Goal: Transaction & Acquisition: Purchase product/service

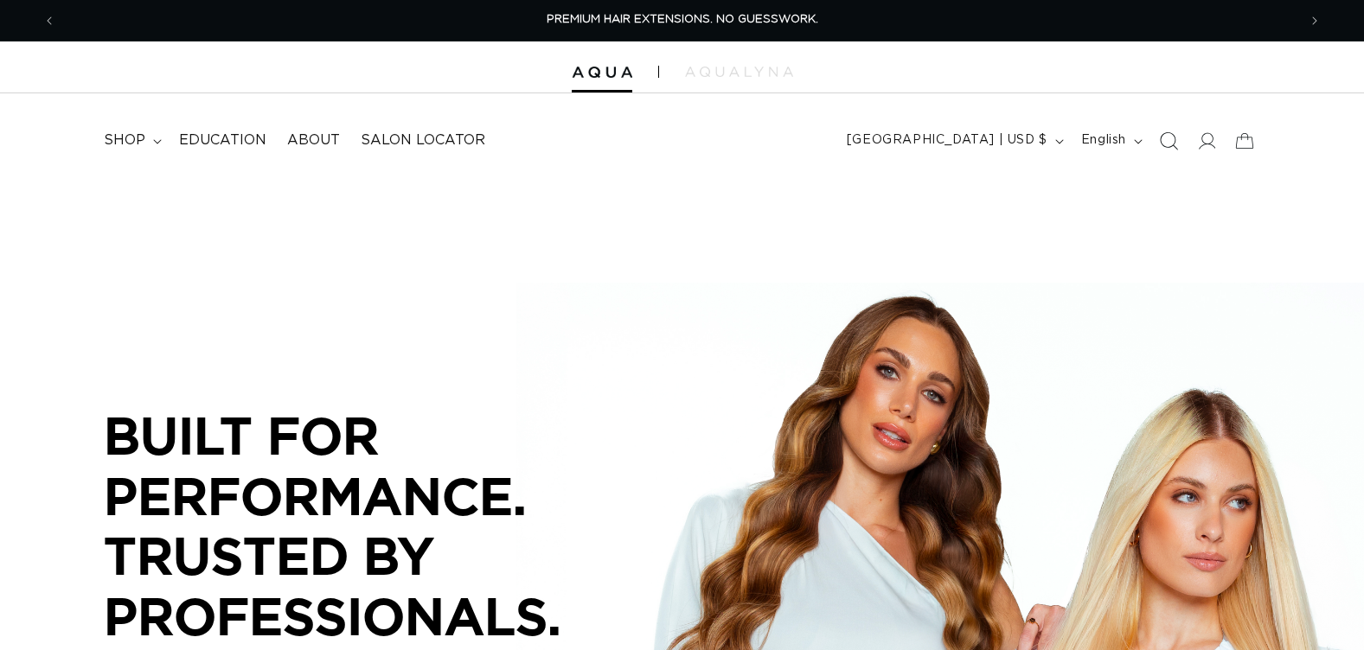
click at [1170, 138] on icon "Search" at bounding box center [1168, 140] width 18 height 18
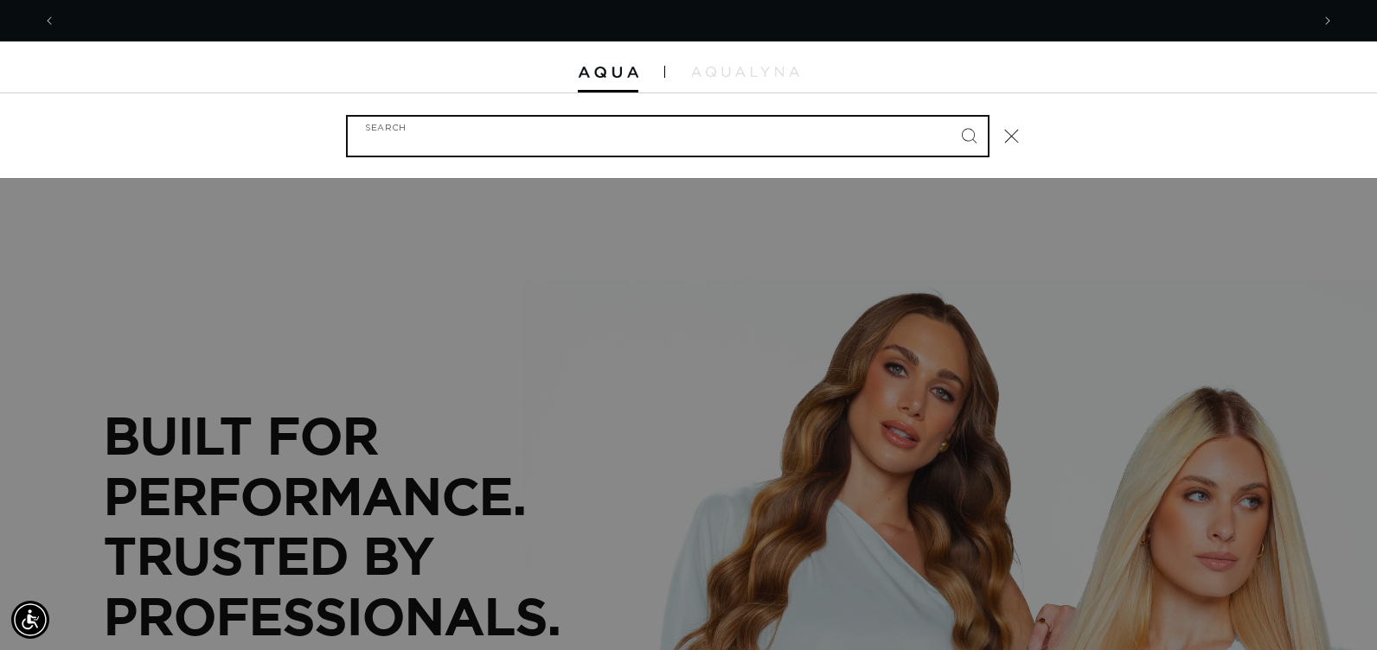
scroll to position [0, 1254]
click at [676, 141] on input "Search" at bounding box center [668, 136] width 640 height 39
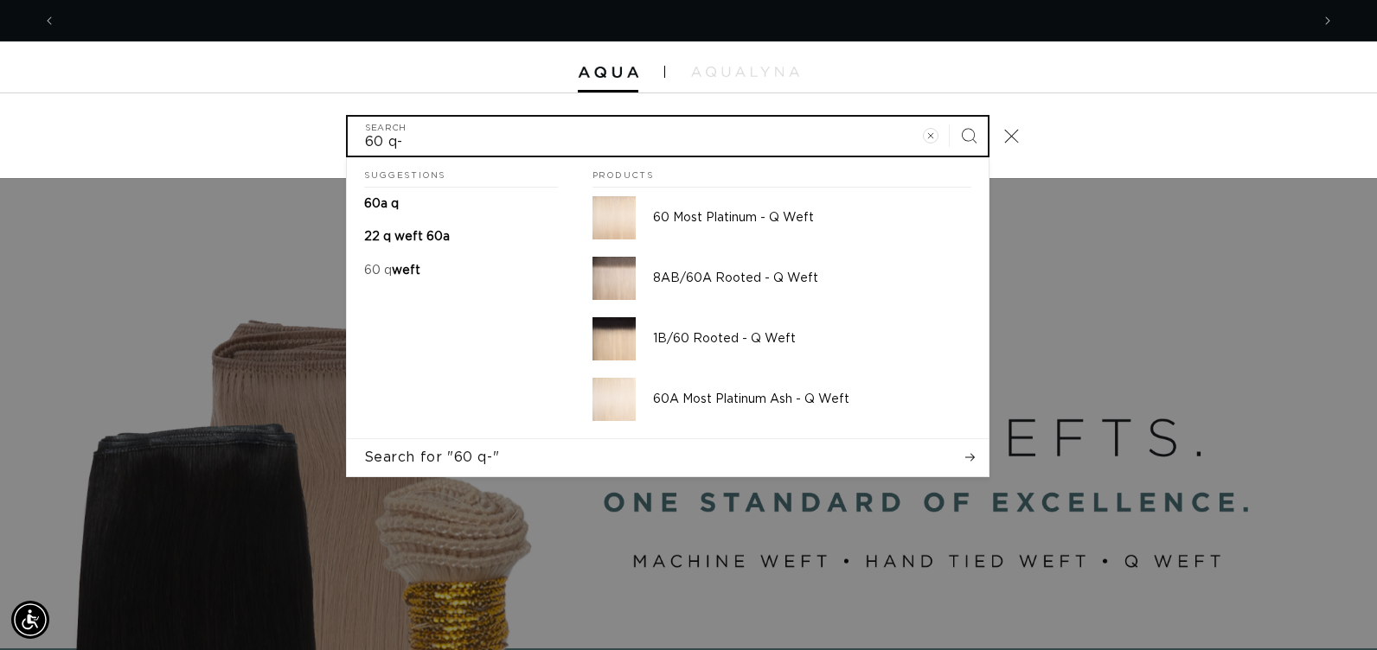
scroll to position [0, 2508]
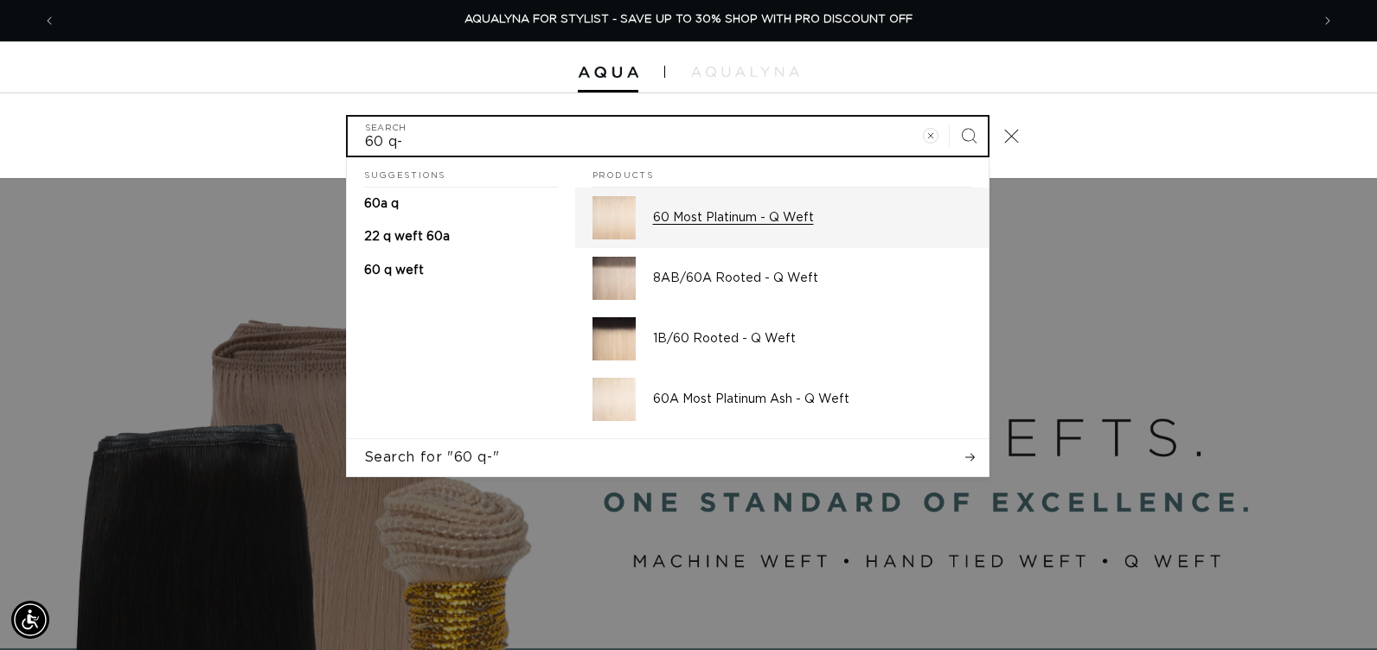
type input "60 q-"
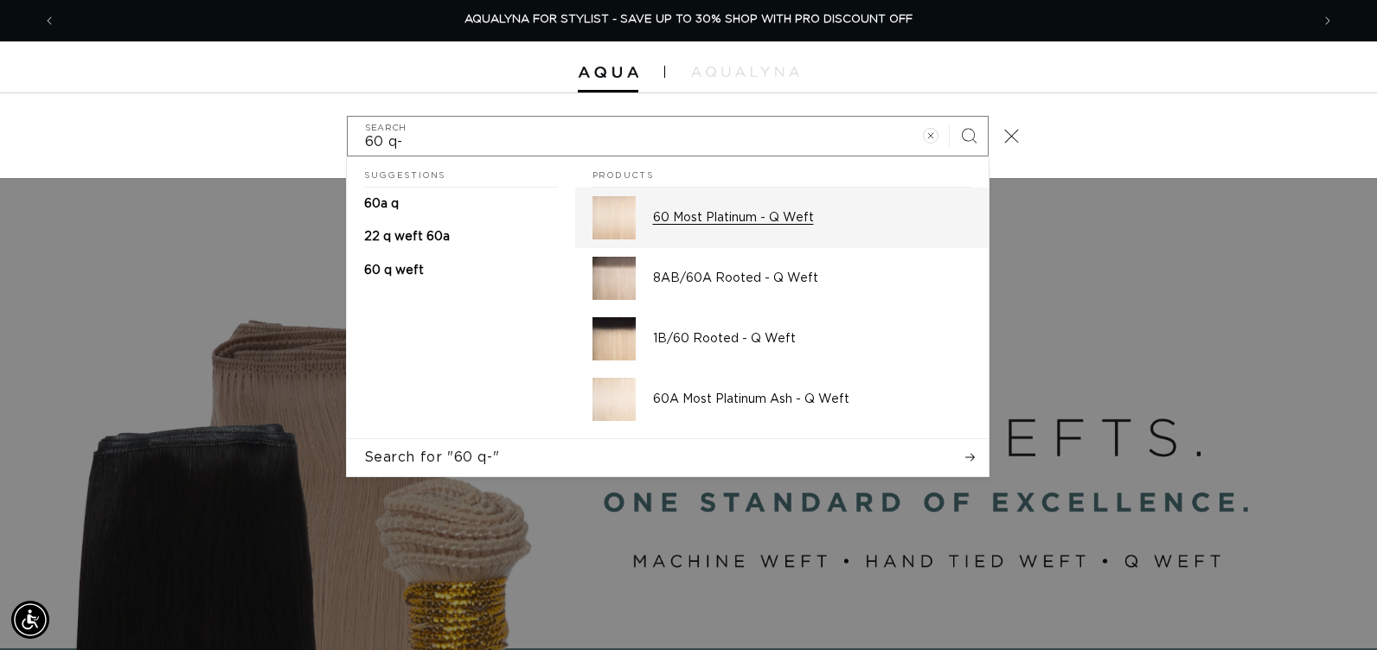
click at [676, 214] on p "60 Most Platinum - Q Weft" at bounding box center [812, 218] width 318 height 16
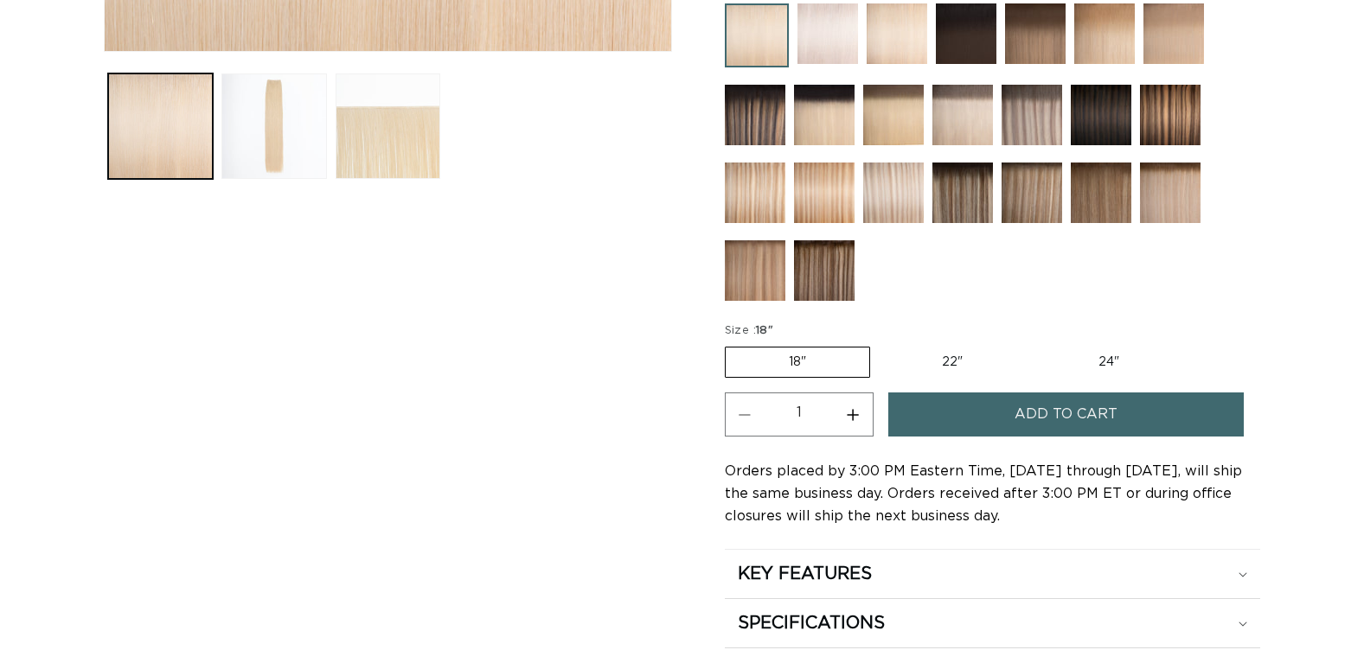
click at [1100, 362] on label "24" Variant sold out or unavailable" at bounding box center [1108, 362] width 147 height 29
click at [1035, 344] on input "24" Variant sold out or unavailable" at bounding box center [1035, 343] width 1 height 1
radio input "true"
click at [1086, 408] on span "Add to cart" at bounding box center [1066, 415] width 103 height 44
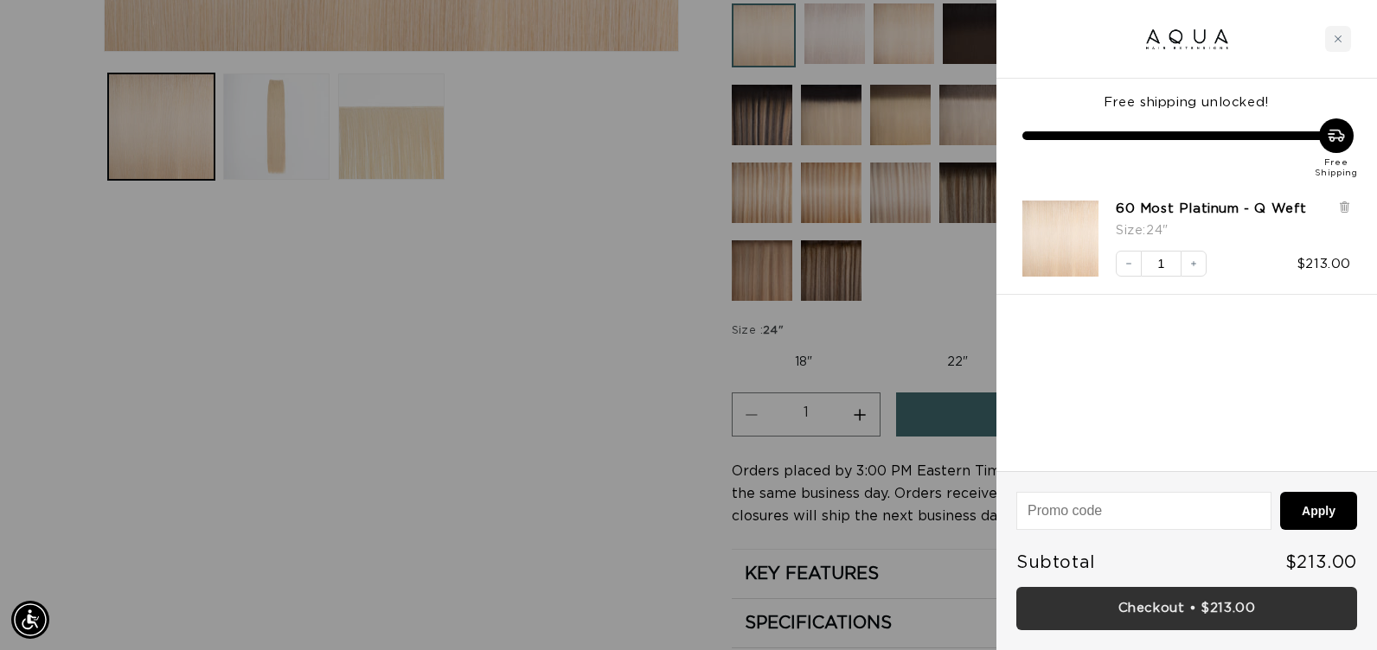
click at [1150, 605] on link "Checkout • $213.00" at bounding box center [1186, 609] width 341 height 44
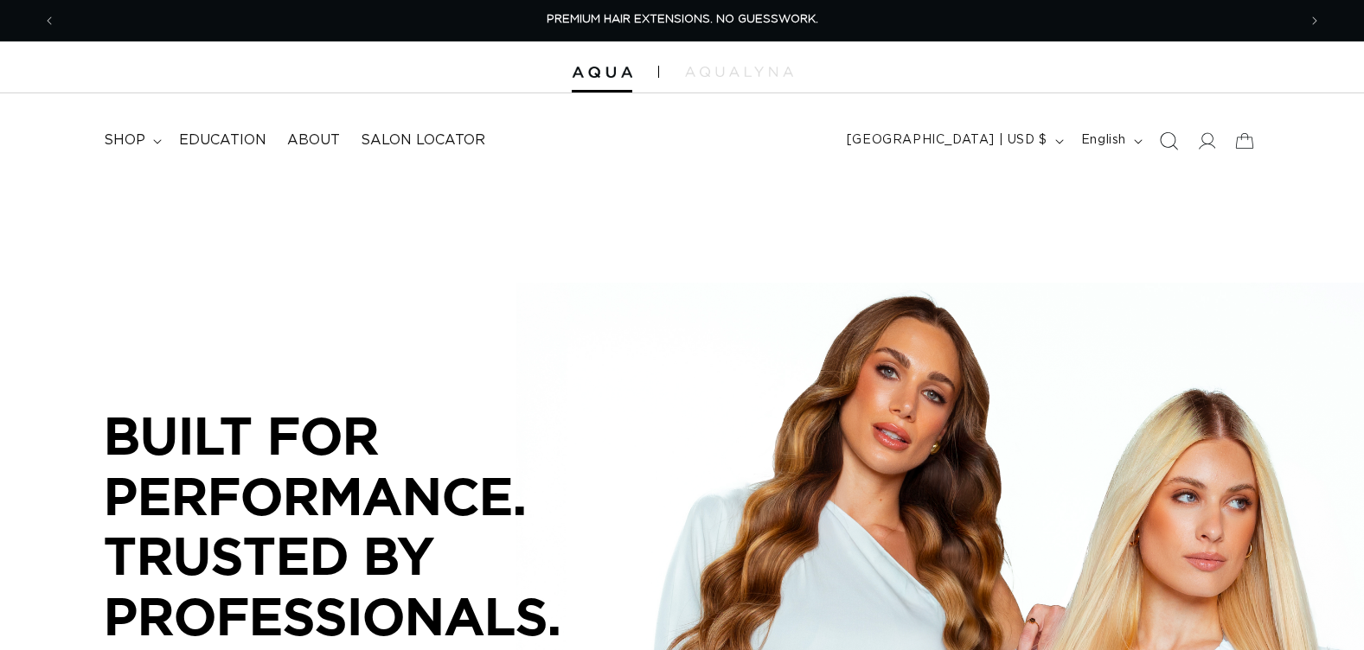
click at [1165, 145] on icon "Search" at bounding box center [1168, 140] width 18 height 18
click at [1162, 142] on icon "Search" at bounding box center [1168, 140] width 17 height 17
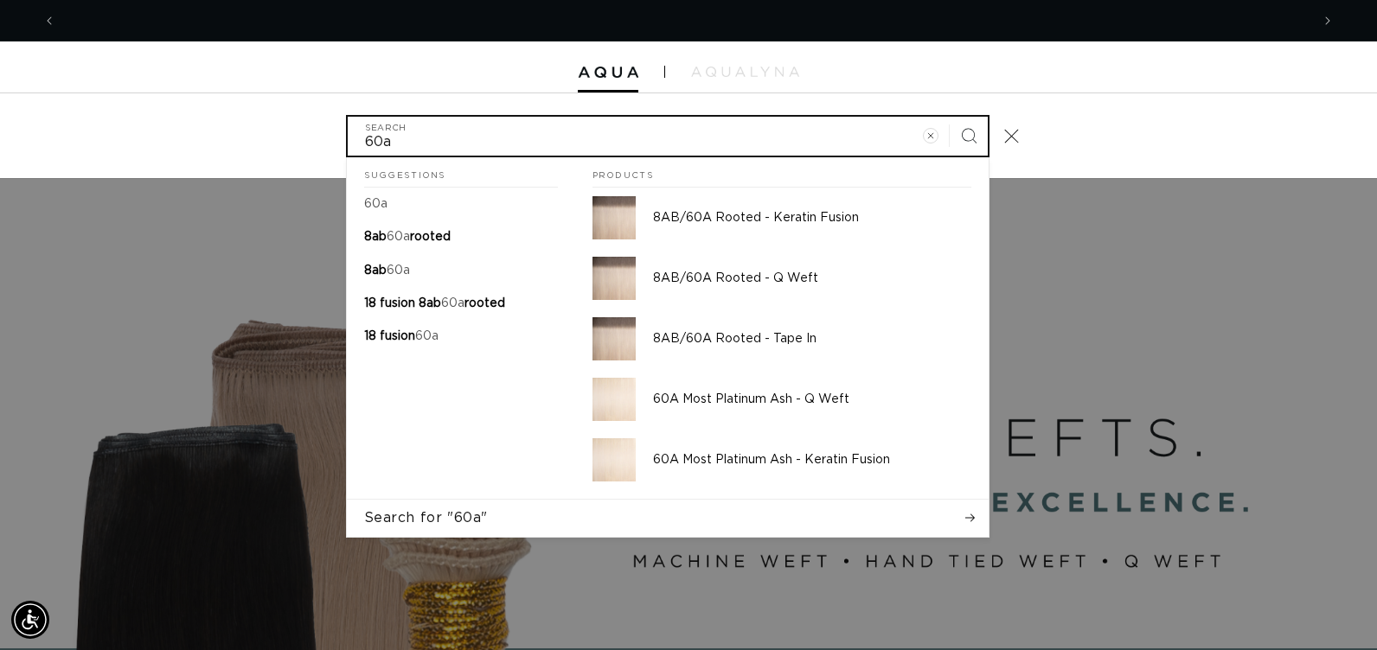
scroll to position [0, 2508]
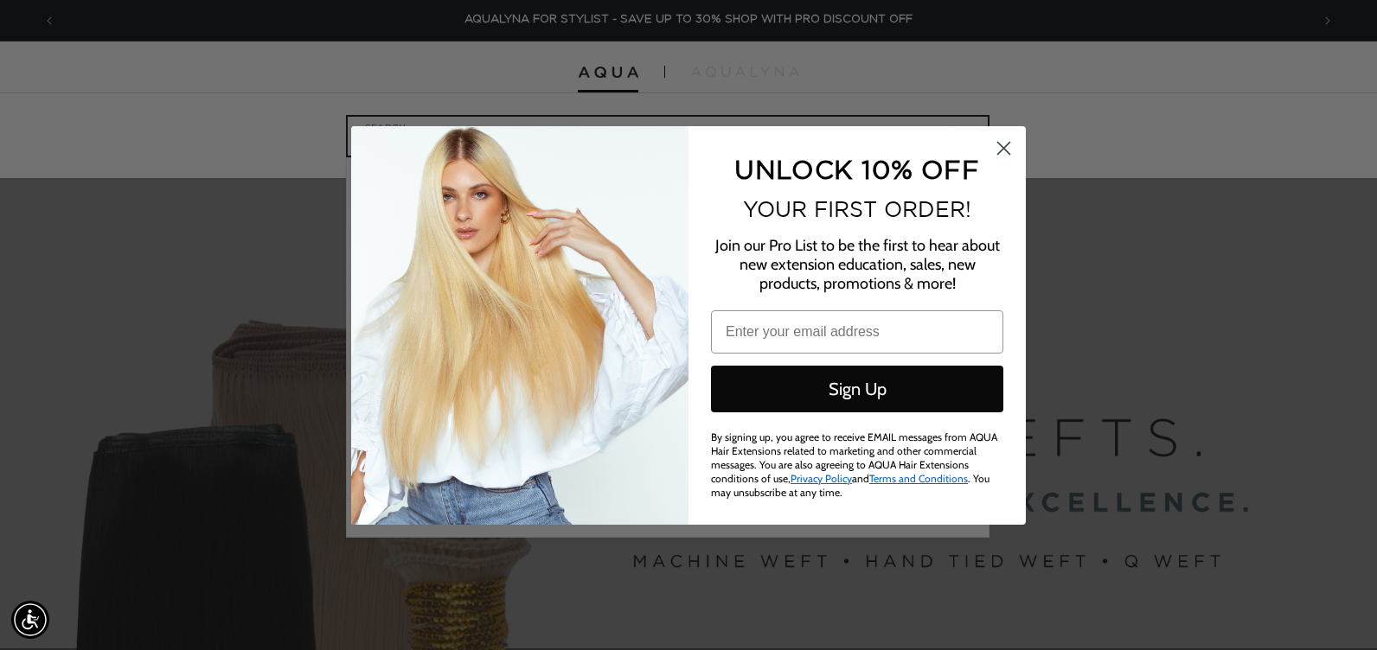
type input "60a"
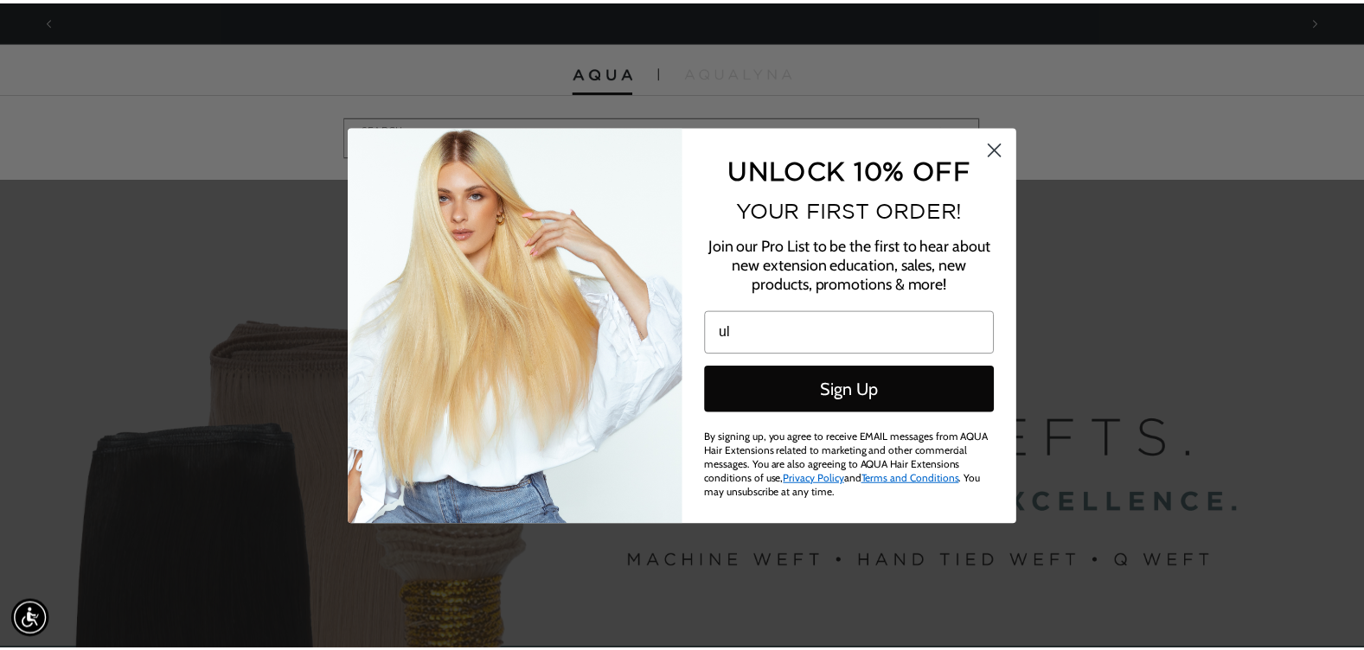
scroll to position [0, 0]
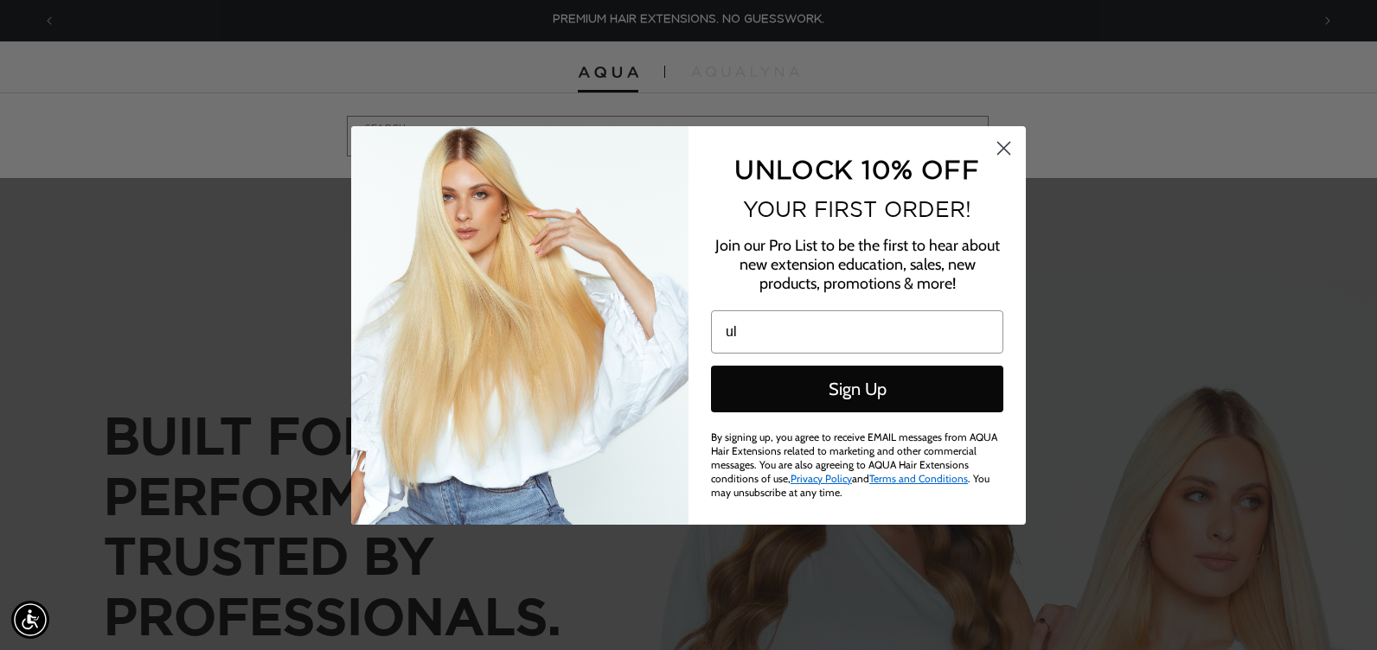
type input "ul"
click at [1008, 147] on circle "Close dialog" at bounding box center [1004, 147] width 29 height 29
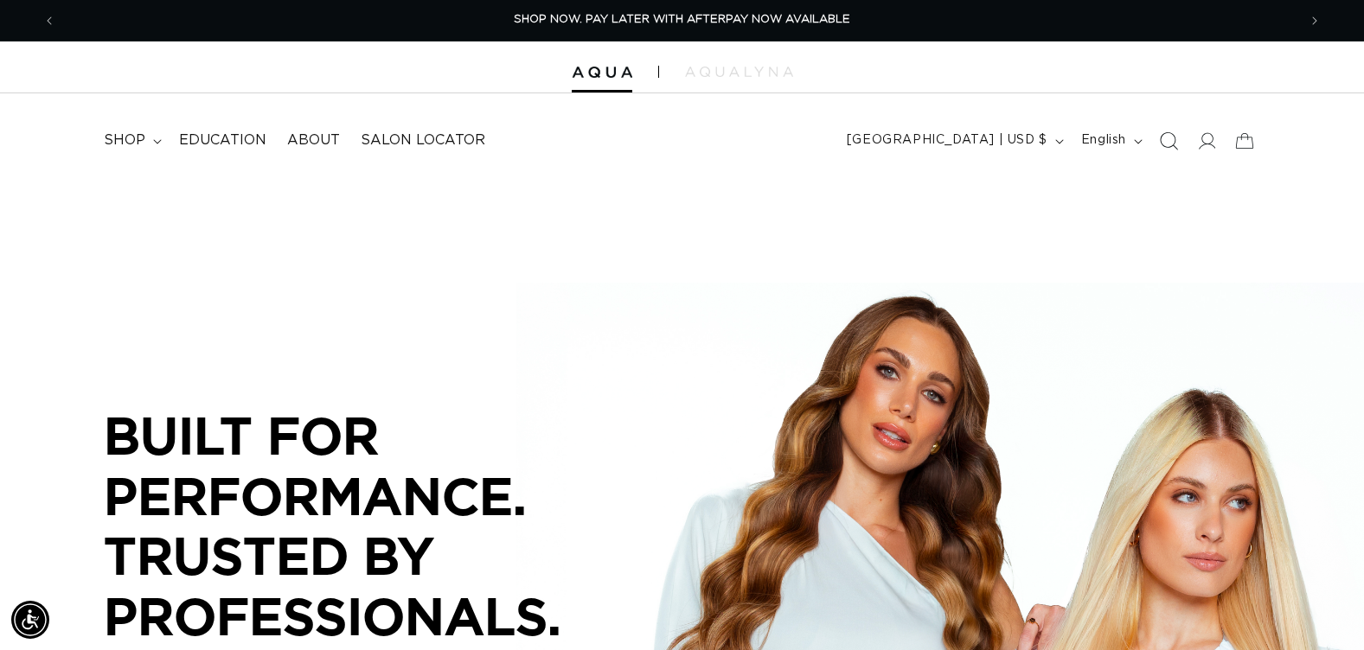
click at [1169, 141] on icon "Search" at bounding box center [1168, 140] width 18 height 18
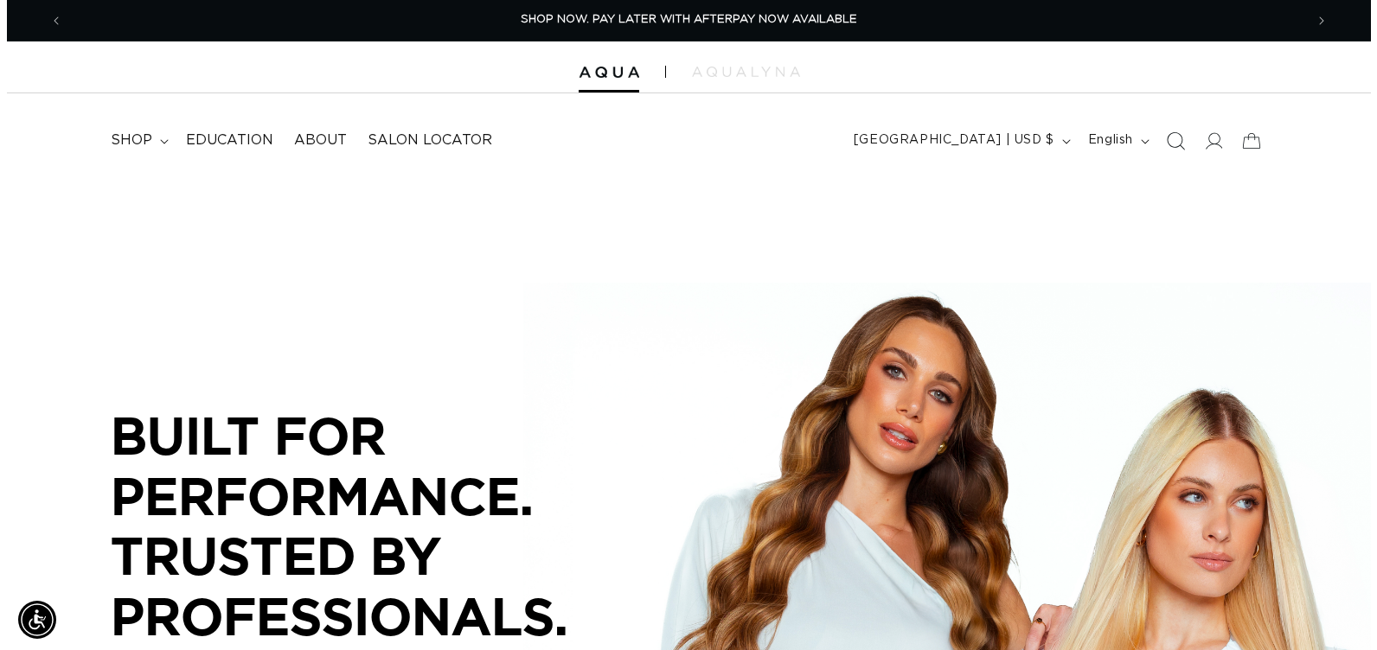
scroll to position [0, 1254]
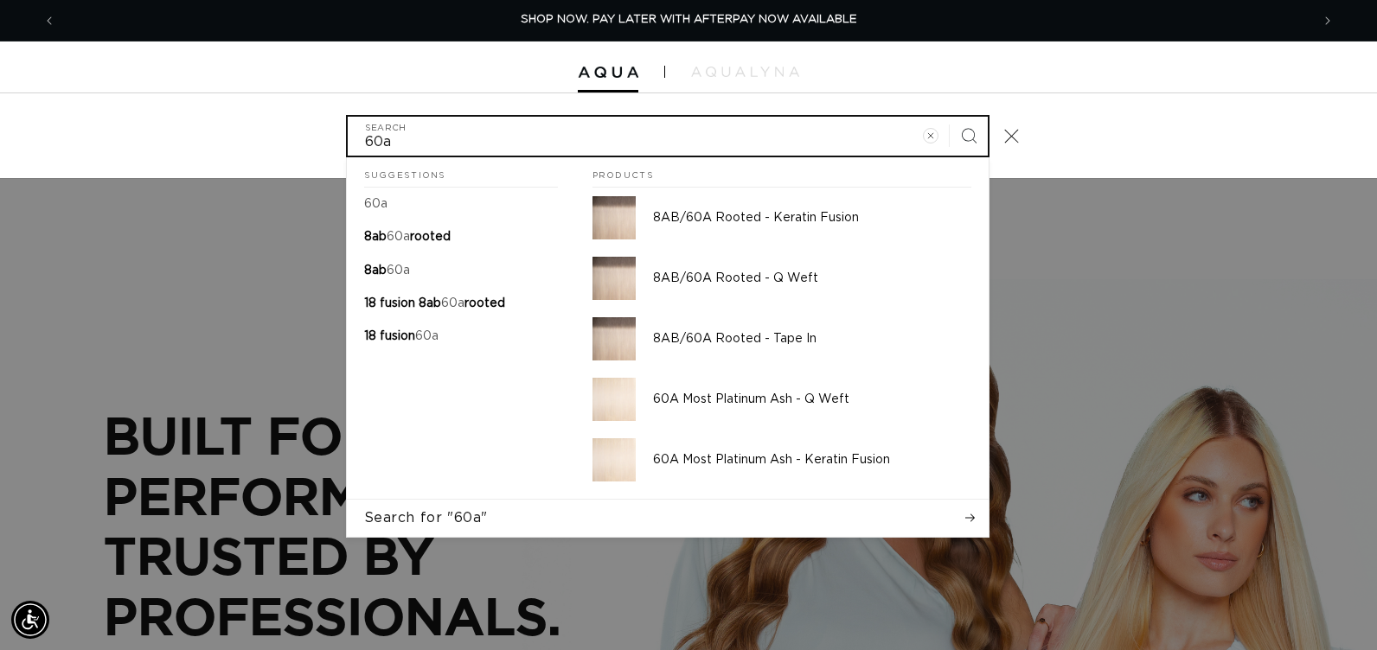
click at [462, 144] on input "60a" at bounding box center [668, 136] width 640 height 39
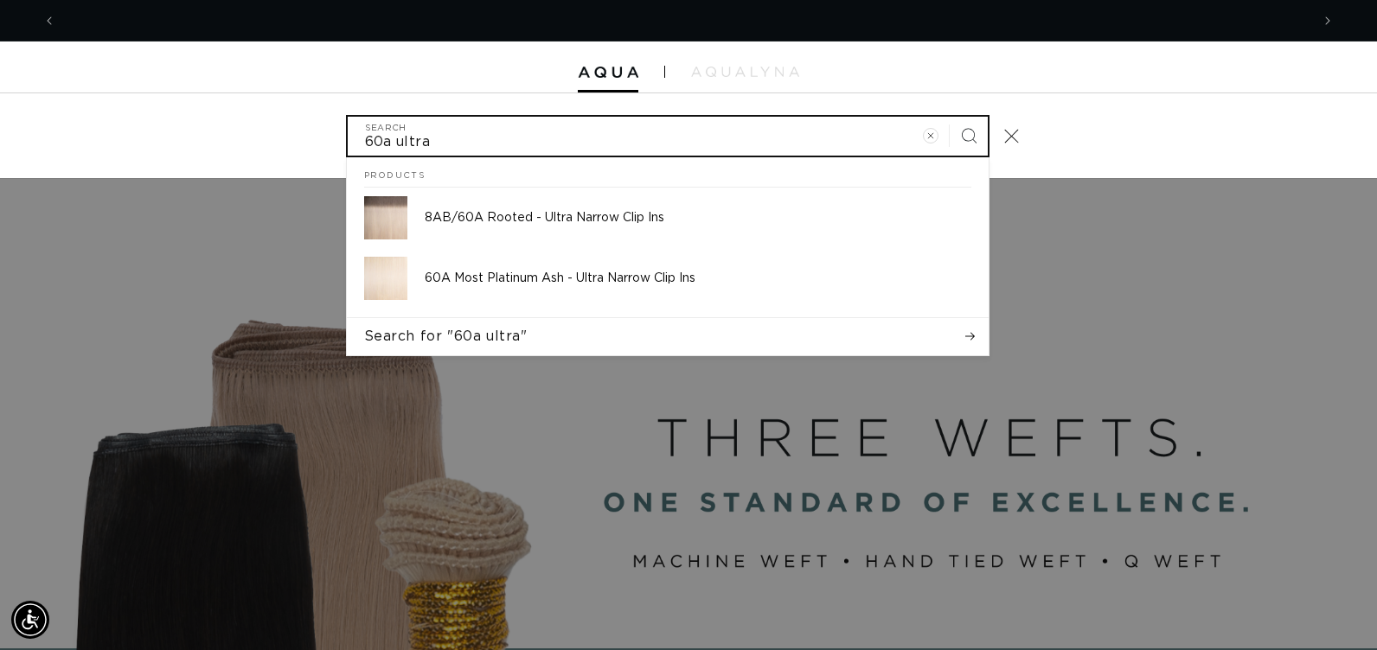
scroll to position [0, 0]
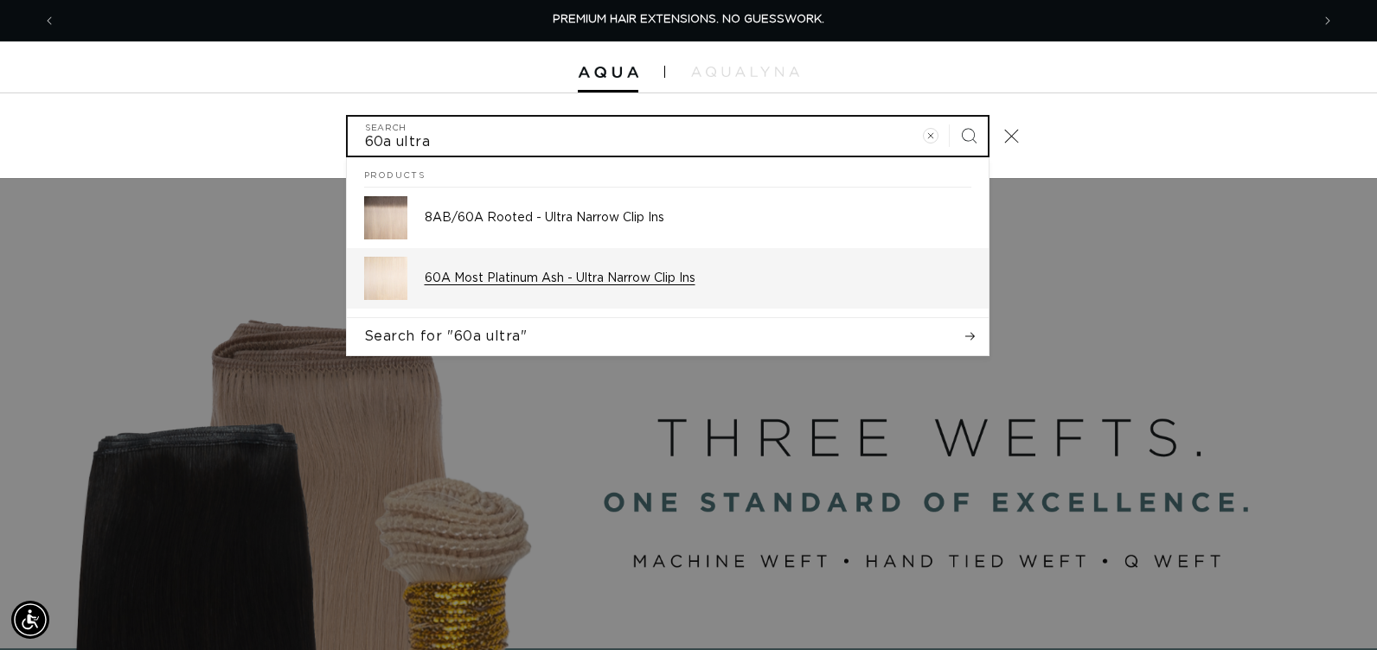
type input "60a ultra"
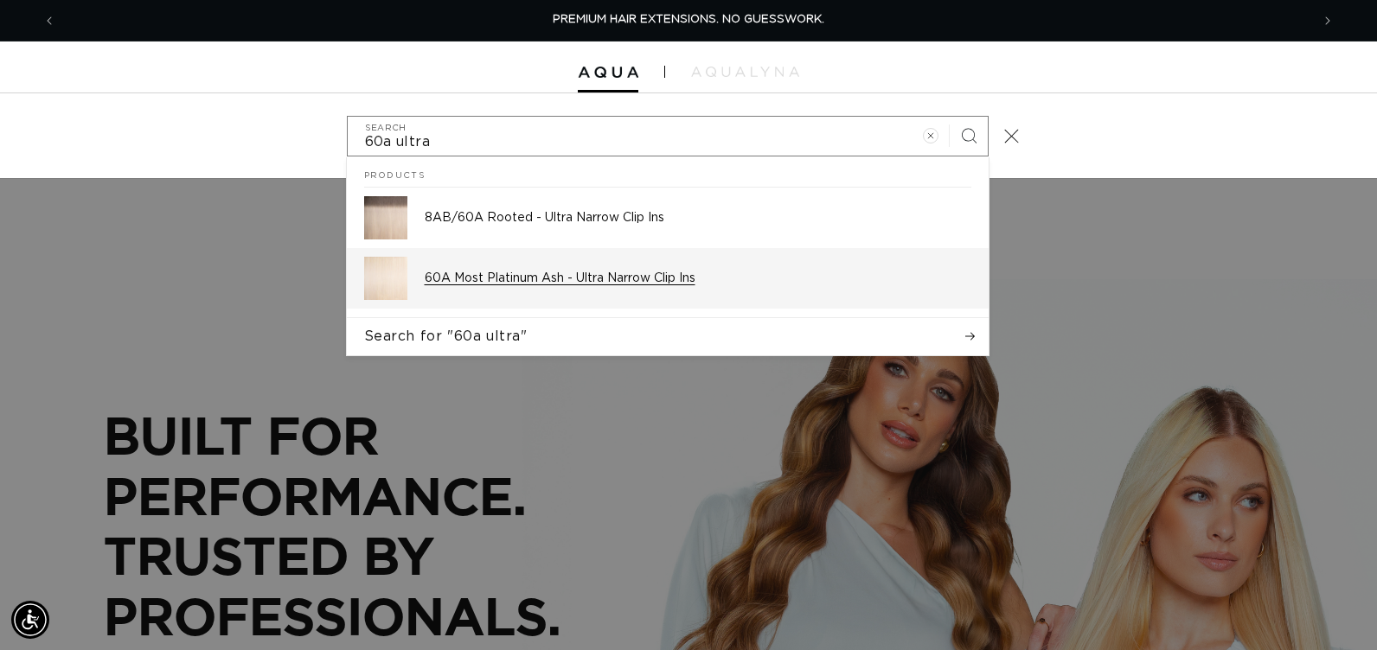
click at [468, 284] on p "60A Most Platinum Ash - Ultra Narrow Clip Ins" at bounding box center [698, 279] width 547 height 16
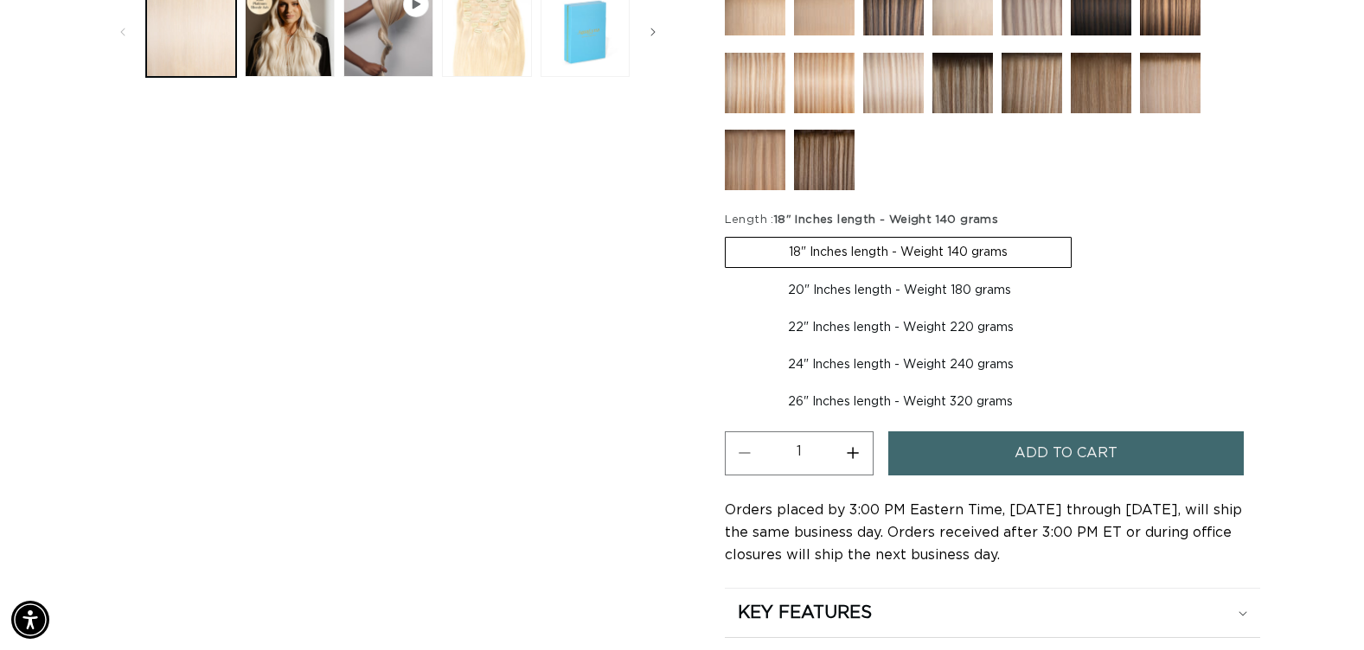
click at [1054, 452] on span "Add to cart" at bounding box center [1066, 454] width 103 height 44
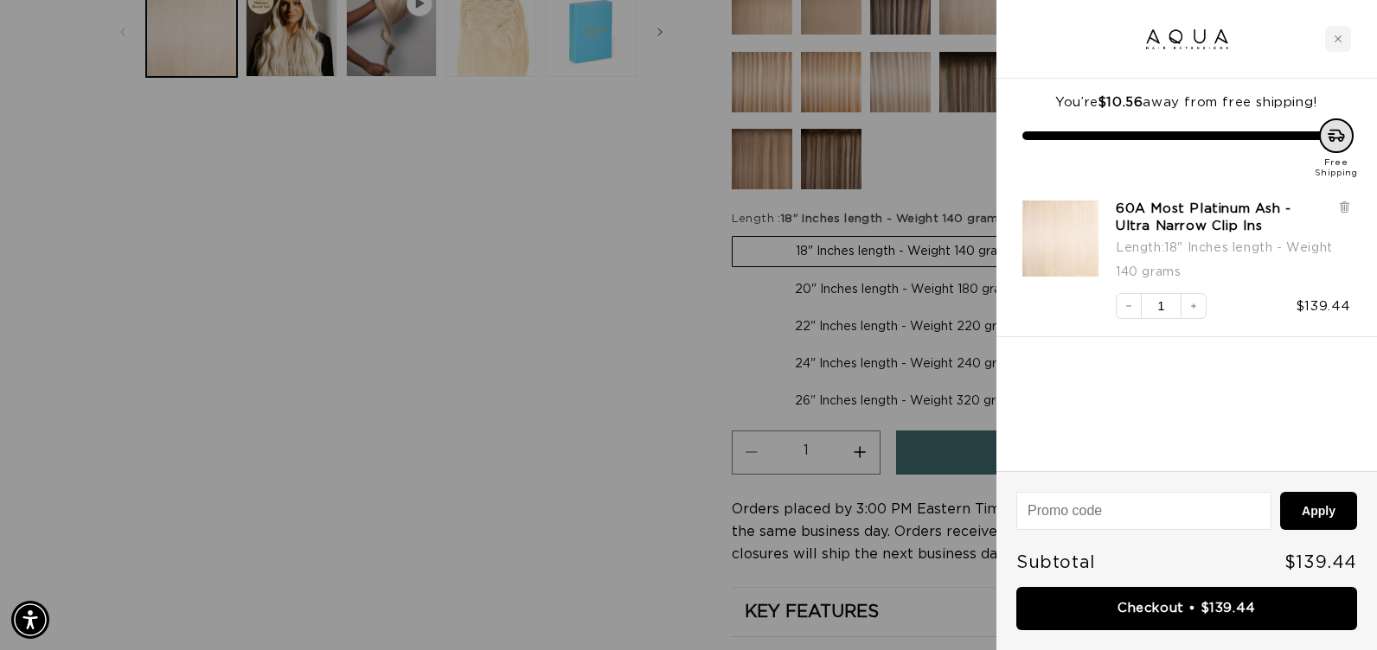
scroll to position [0, 2508]
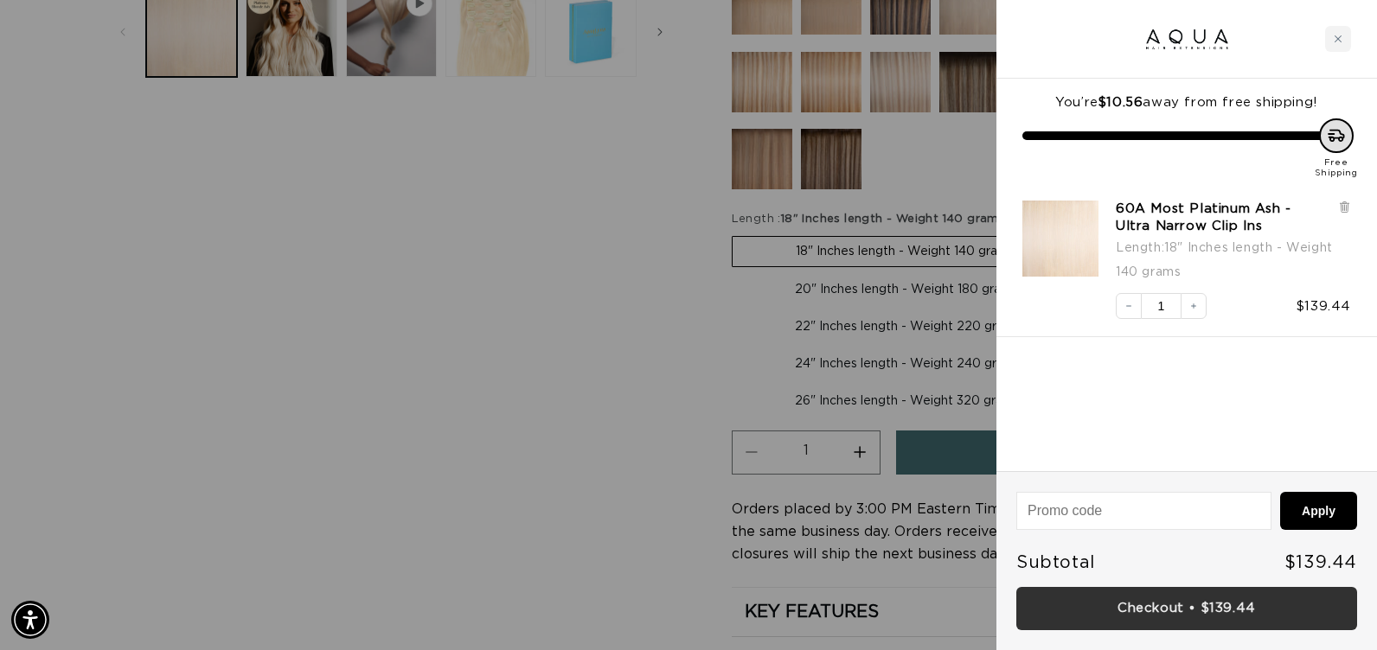
click at [1148, 603] on link "Checkout • $139.44" at bounding box center [1186, 609] width 341 height 44
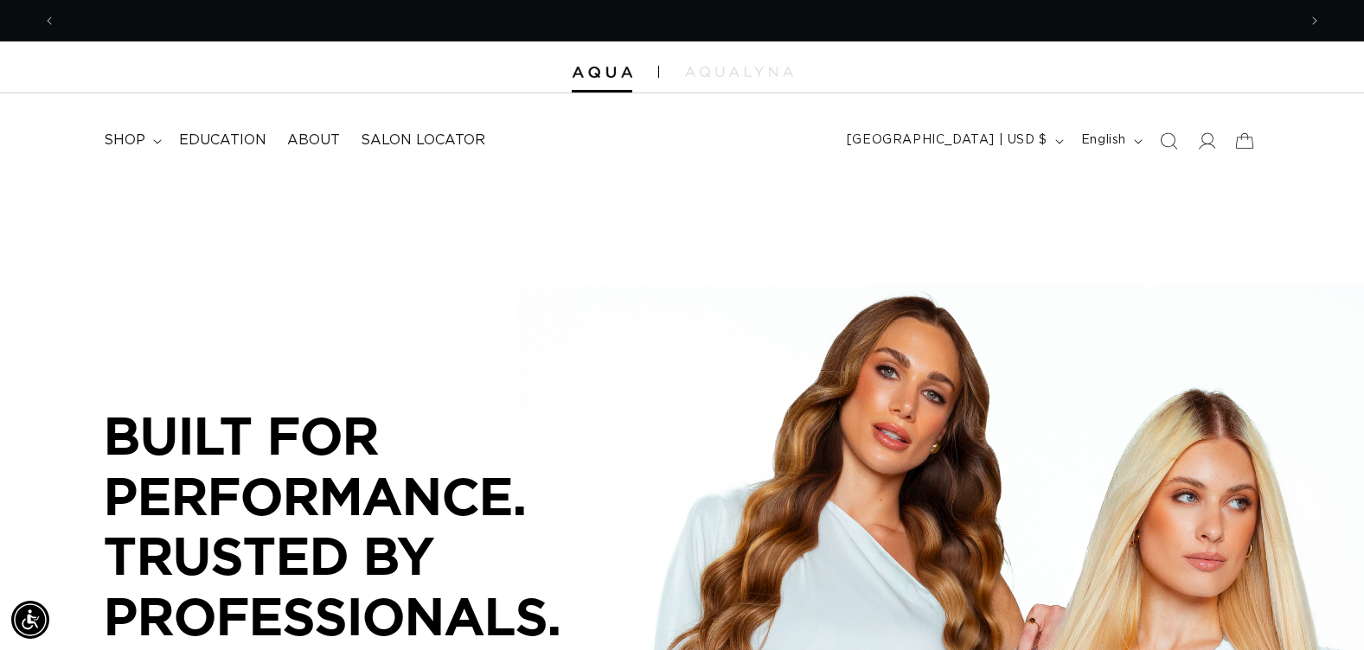
scroll to position [0, 1241]
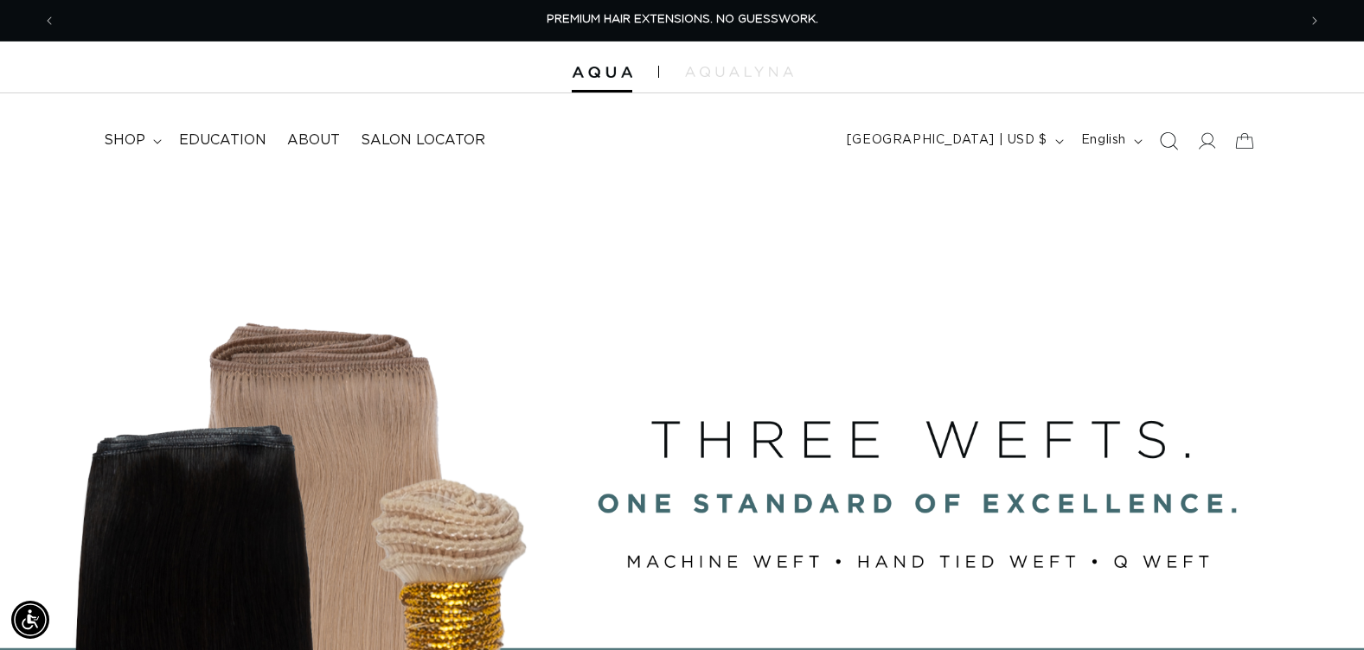
click at [1164, 138] on icon "Search" at bounding box center [1168, 140] width 18 height 18
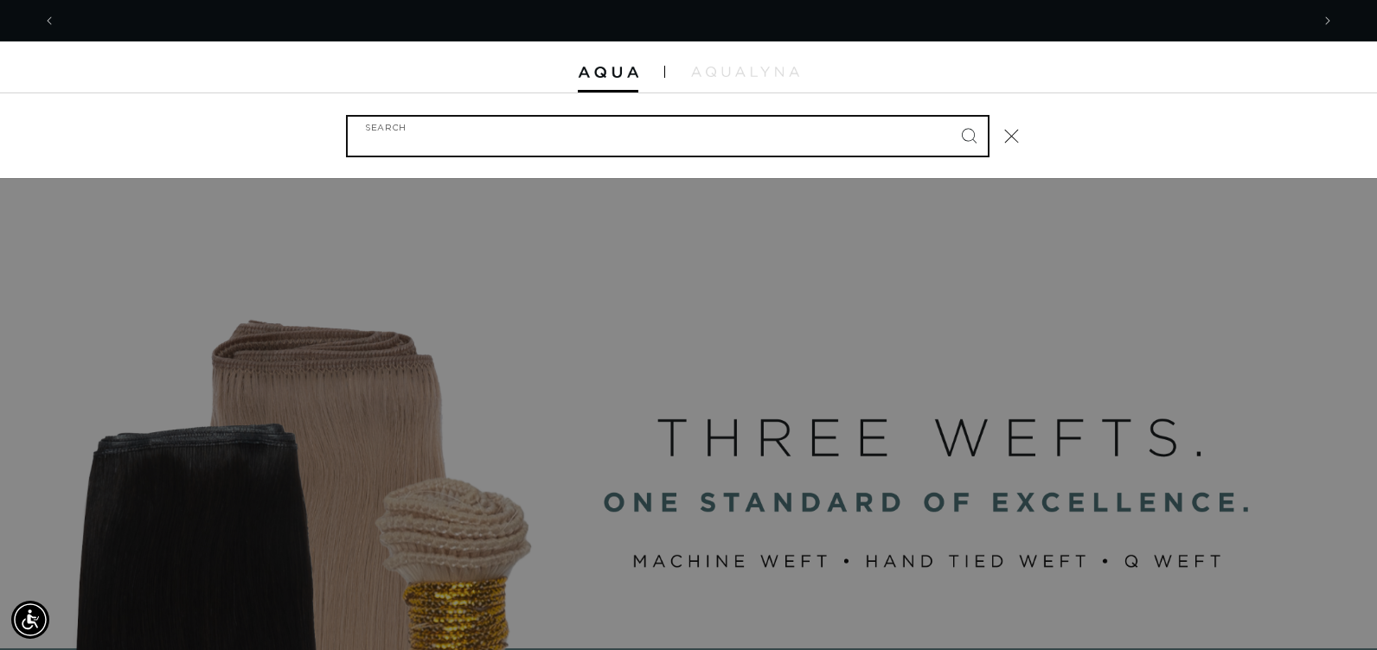
scroll to position [0, 1254]
click at [537, 143] on input "Search" at bounding box center [668, 136] width 640 height 39
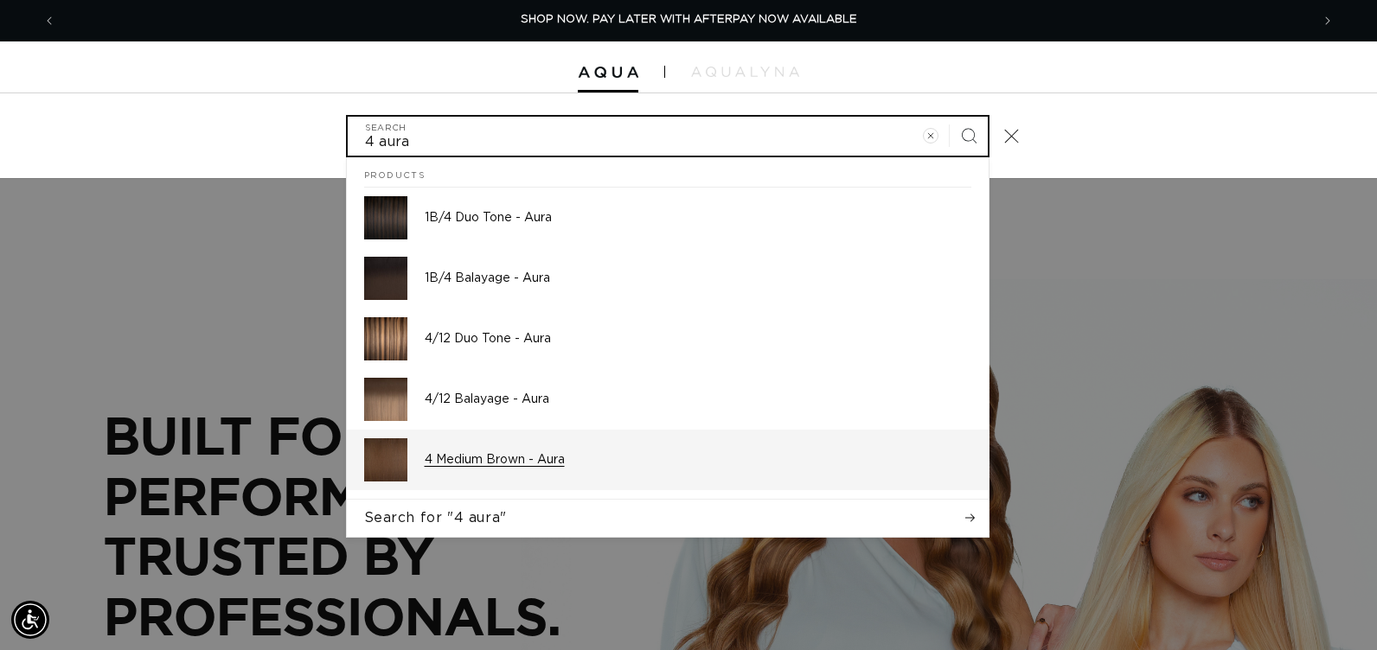
type input "4 aura"
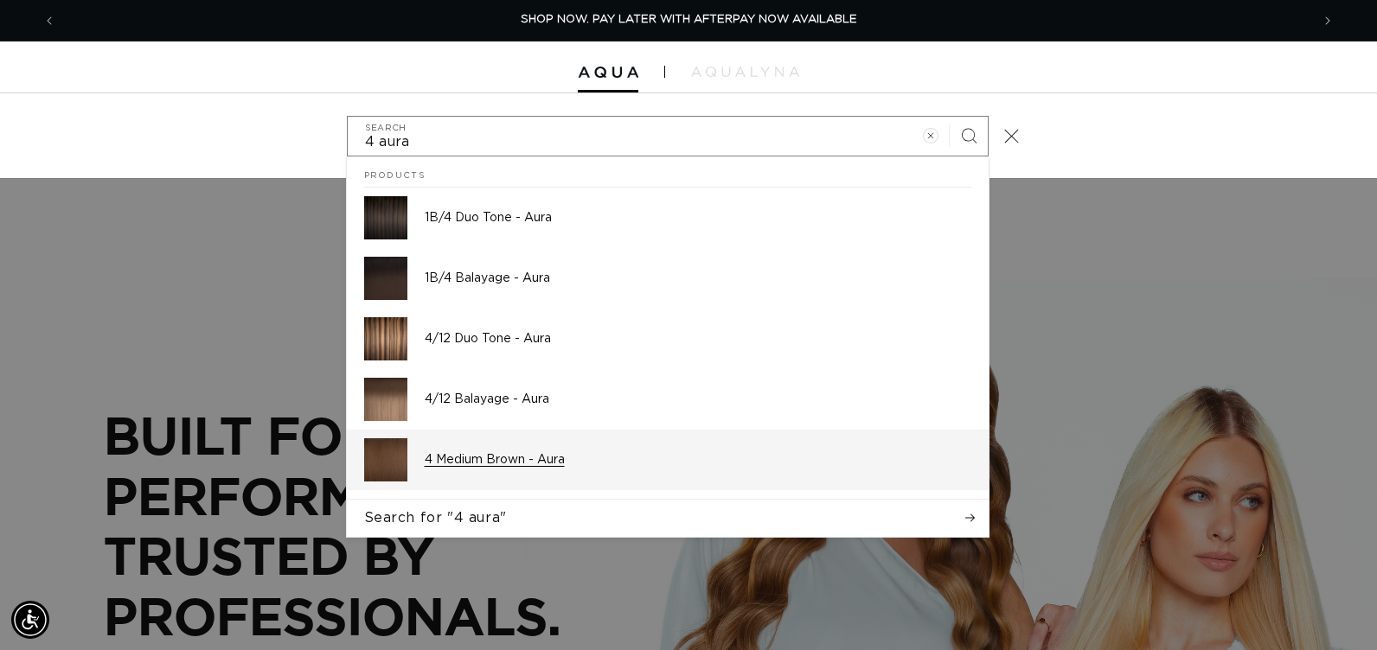
click at [473, 462] on p "4 Medium Brown - Aura" at bounding box center [698, 460] width 547 height 16
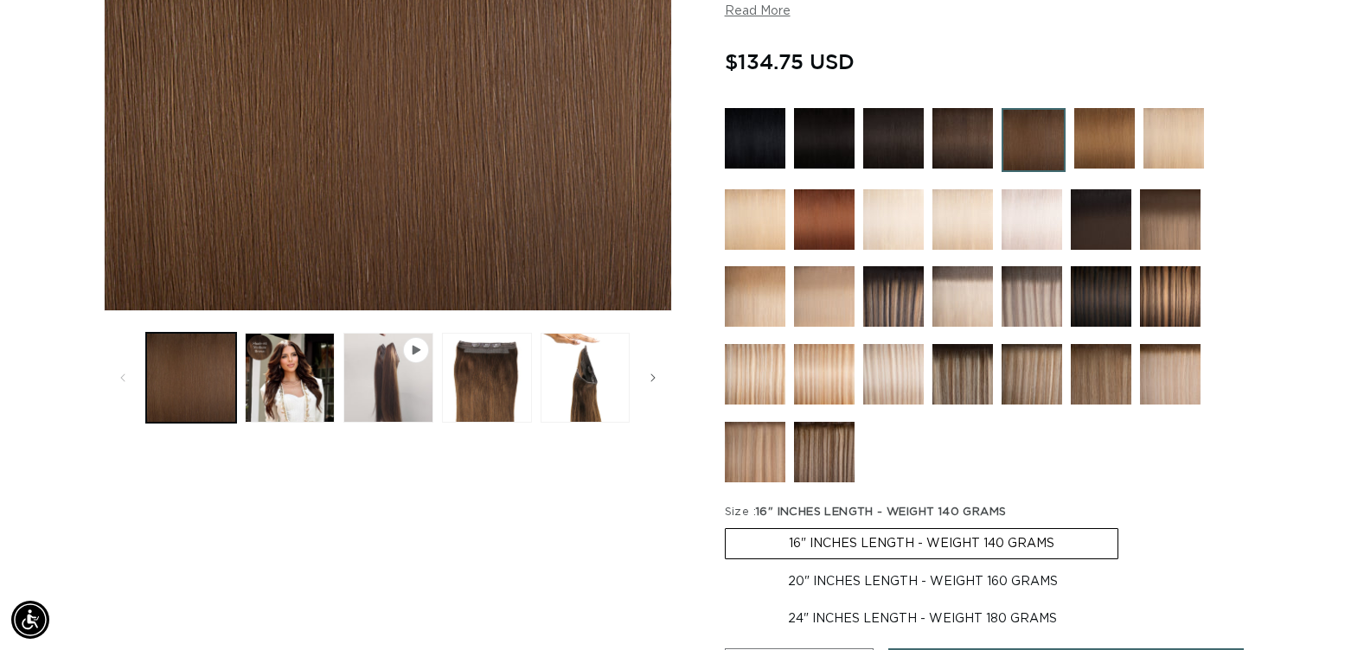
click at [1252, 285] on div at bounding box center [992, 299] width 535 height 383
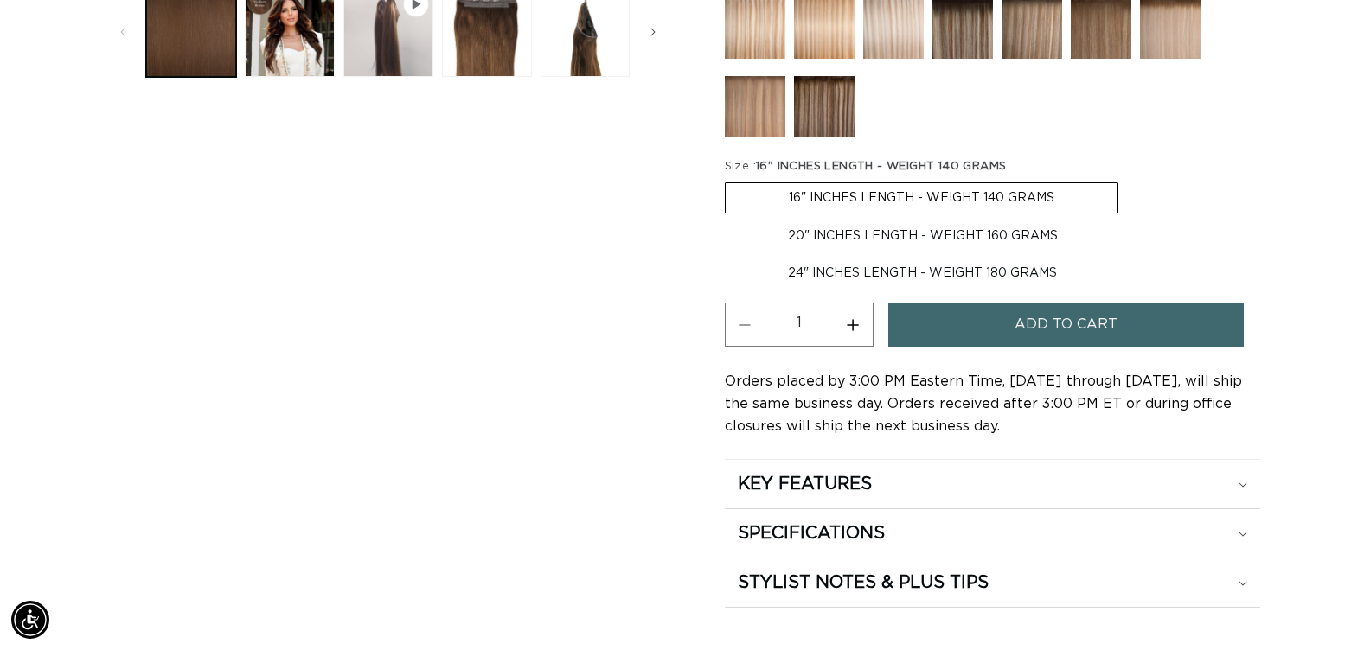
click at [1101, 322] on span "Add to cart" at bounding box center [1066, 325] width 103 height 44
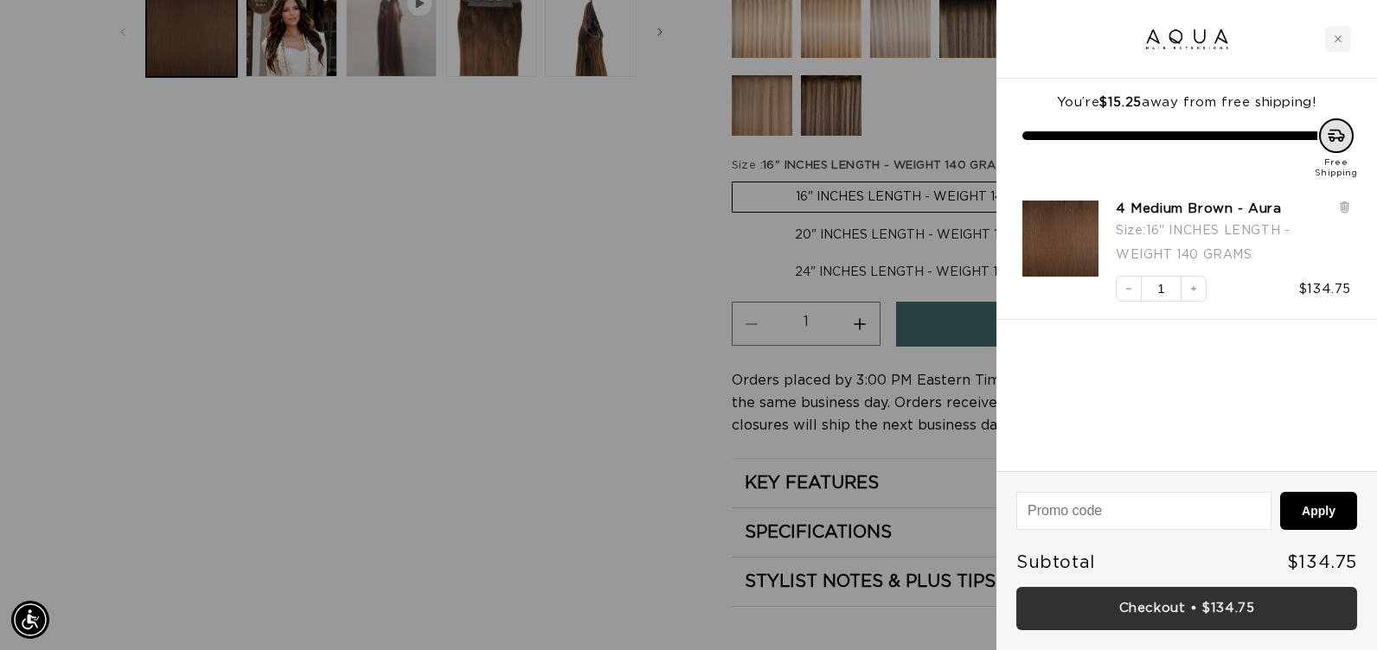
click at [1162, 604] on link "Checkout • $134.75" at bounding box center [1186, 609] width 341 height 44
